Goal: Obtain resource: Obtain resource

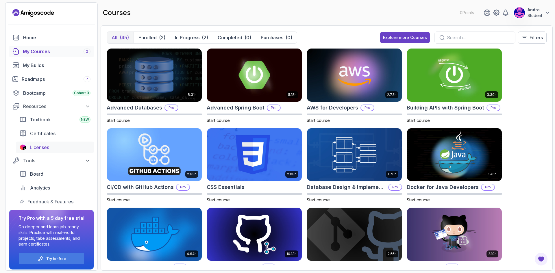
click at [52, 145] on div "Licenses" at bounding box center [60, 147] width 61 height 7
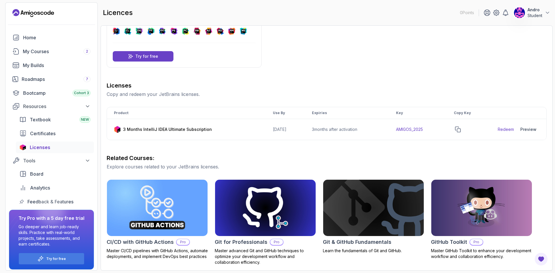
scroll to position [29, 0]
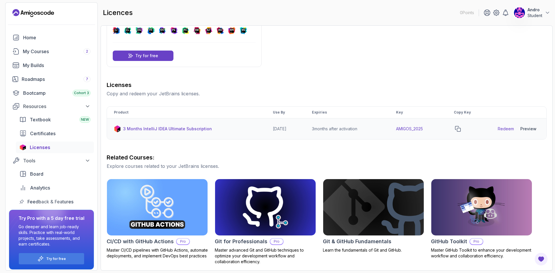
click at [158, 129] on p "3 Months IntelliJ IDEA Ultimate Subscription" at bounding box center [167, 129] width 89 height 6
click at [513, 129] on link "Redeem" at bounding box center [506, 129] width 16 height 6
click at [462, 130] on button "copy-button" at bounding box center [458, 129] width 8 height 8
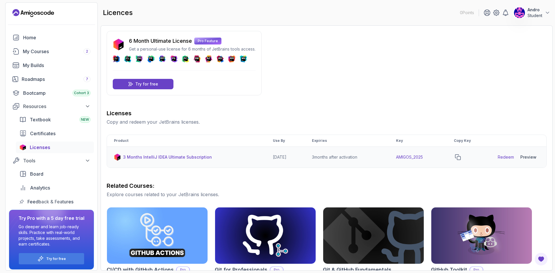
scroll to position [0, 0]
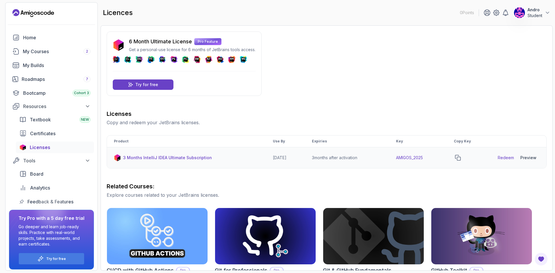
click at [541, 17] on p "Student" at bounding box center [535, 16] width 15 height 6
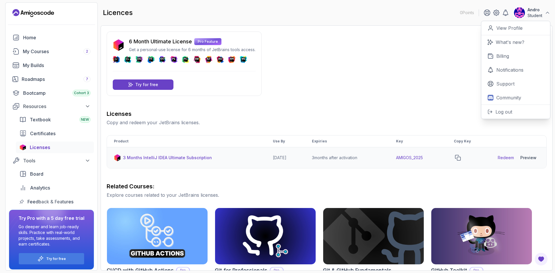
drag, startPoint x: 433, startPoint y: 69, endPoint x: 428, endPoint y: 72, distance: 6.1
click at [430, 71] on div "6 Month Ultimate License Pro Feature Get a personal-use license for 6 months of…" at bounding box center [327, 206] width 440 height 349
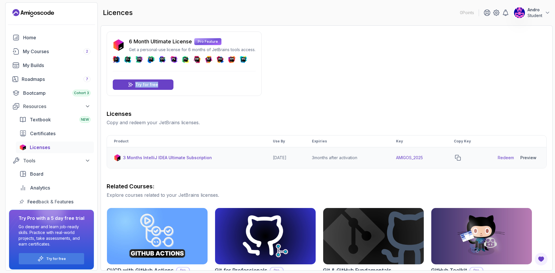
drag, startPoint x: 45, startPoint y: 51, endPoint x: 350, endPoint y: 82, distance: 306.6
click at [361, 81] on div "6 Month Ultimate License Pro Feature Get a personal-use license for 6 months of…" at bounding box center [327, 206] width 440 height 349
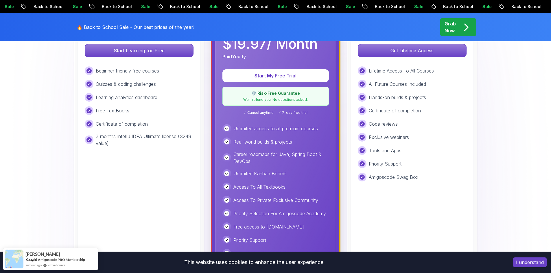
scroll to position [347, 0]
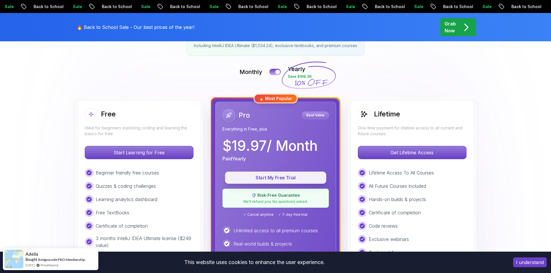
scroll to position [145, 0]
